Goal: Task Accomplishment & Management: Use online tool/utility

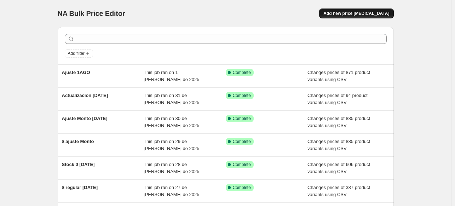
click at [346, 17] on button "Add new price [MEDICAL_DATA]" at bounding box center [356, 13] width 74 height 10
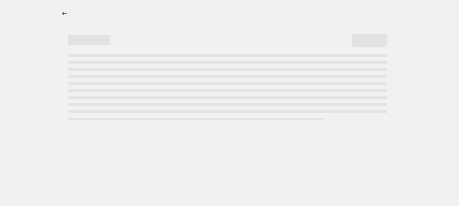
select select "percentage"
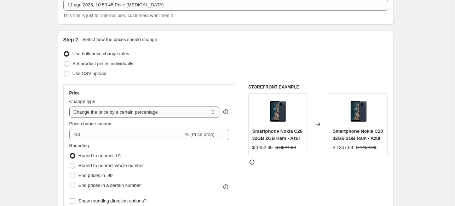
scroll to position [47, 0]
click at [69, 74] on span at bounding box center [67, 73] width 6 height 6
click at [64, 70] on input "Use CSV upload" at bounding box center [64, 70] width 0 height 0
radio input "true"
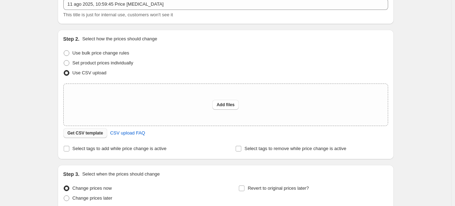
click at [95, 134] on span "Get CSV template" at bounding box center [86, 133] width 36 height 6
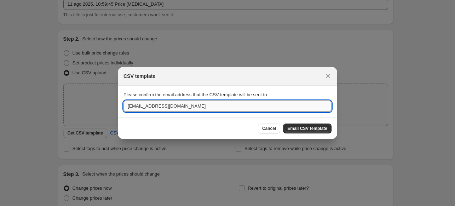
click at [183, 105] on input "[EMAIL_ADDRESS][DOMAIN_NAME]" at bounding box center [228, 106] width 208 height 11
type input "[EMAIL_ADDRESS][DOMAIN_NAME]"
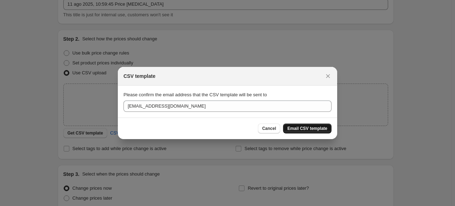
click at [307, 131] on span "Email CSV template" at bounding box center [308, 129] width 40 height 6
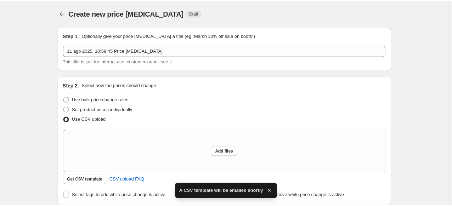
scroll to position [47, 0]
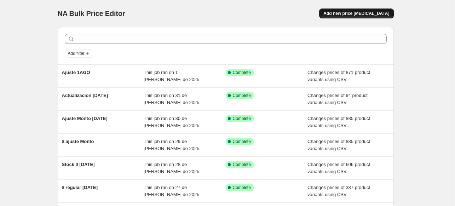
click at [363, 13] on span "Add new price [MEDICAL_DATA]" at bounding box center [357, 14] width 66 height 6
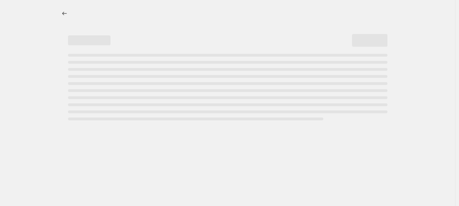
select select "percentage"
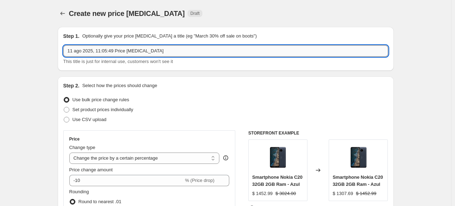
click at [154, 49] on input "11 ago 2025, 11:05:49 Price change job" at bounding box center [225, 50] width 325 height 11
type input "T"
type input "Actualización Telmov 11Ago"
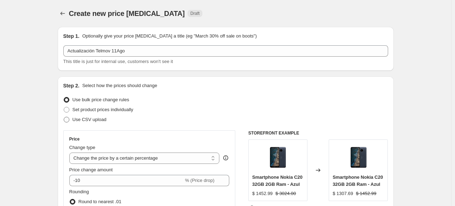
click at [71, 118] on label "Use CSV upload" at bounding box center [84, 120] width 43 height 10
click at [64, 117] on input "Use CSV upload" at bounding box center [64, 117] width 0 height 0
radio input "true"
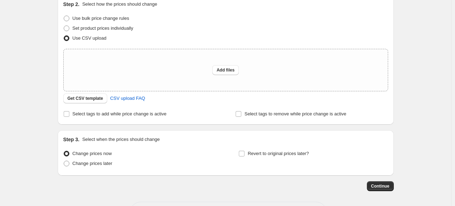
scroll to position [100, 0]
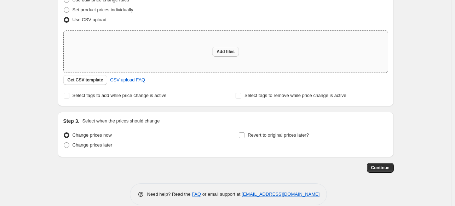
click at [220, 54] on span "Add files" at bounding box center [226, 52] width 18 height 6
type input "C:\fakepath\TELMOV 11 Agosto.csv"
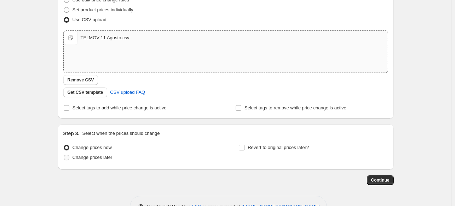
click at [67, 158] on span at bounding box center [67, 158] width 6 height 6
click at [64, 155] on input "Change prices later" at bounding box center [64, 155] width 0 height 0
radio input "true"
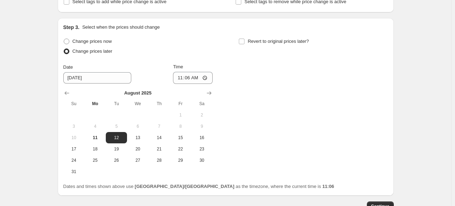
scroll to position [227, 0]
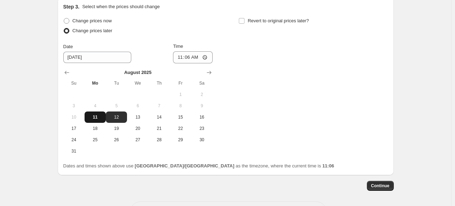
click at [101, 117] on span "11" at bounding box center [95, 117] width 16 height 6
type input "8/11/2025"
click at [185, 58] on input "11:06" at bounding box center [193, 57] width 40 height 12
click at [207, 58] on input "11:06" at bounding box center [193, 57] width 40 height 12
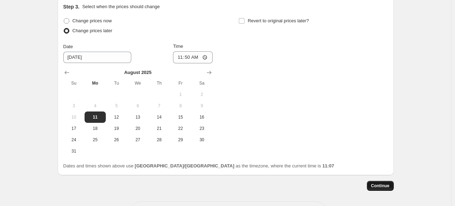
click at [381, 184] on span "Continue" at bounding box center [380, 186] width 18 height 6
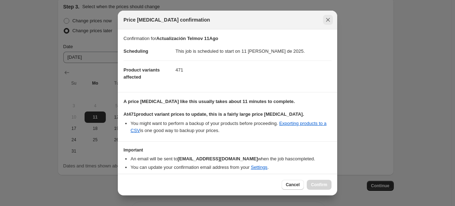
click at [330, 21] on icon "Close" at bounding box center [328, 19] width 7 height 7
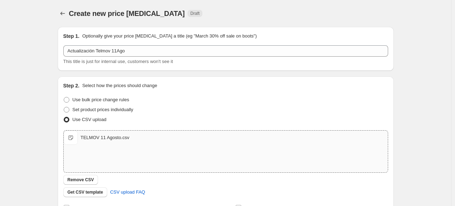
scroll to position [227, 0]
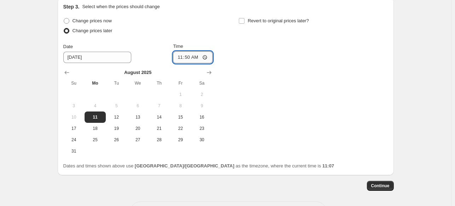
click at [193, 58] on input "11:50" at bounding box center [193, 57] width 40 height 12
click at [207, 58] on input "11:50" at bounding box center [193, 57] width 40 height 12
type input "23:45"
click at [388, 187] on span "Continue" at bounding box center [380, 186] width 18 height 6
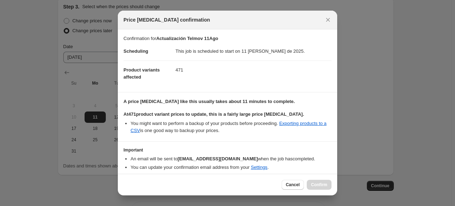
scroll to position [25, 0]
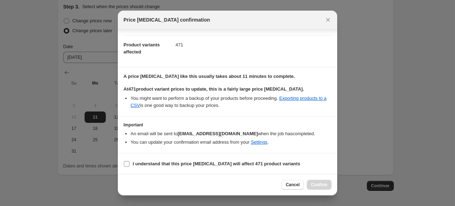
click at [126, 164] on input "I understand that this price change job will affect 471 product variants" at bounding box center [127, 164] width 6 height 6
checkbox input "true"
click at [322, 182] on span "Confirm" at bounding box center [319, 185] width 16 height 6
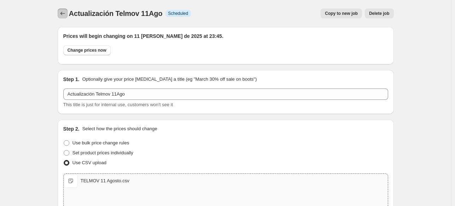
click at [61, 15] on icon "Price change jobs" at bounding box center [62, 13] width 7 height 7
